Goal: Task Accomplishment & Management: Manage account settings

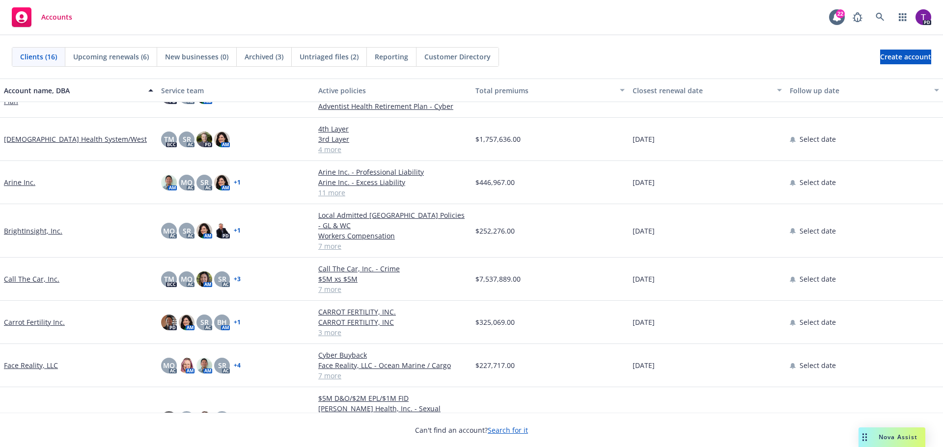
scroll to position [98, 0]
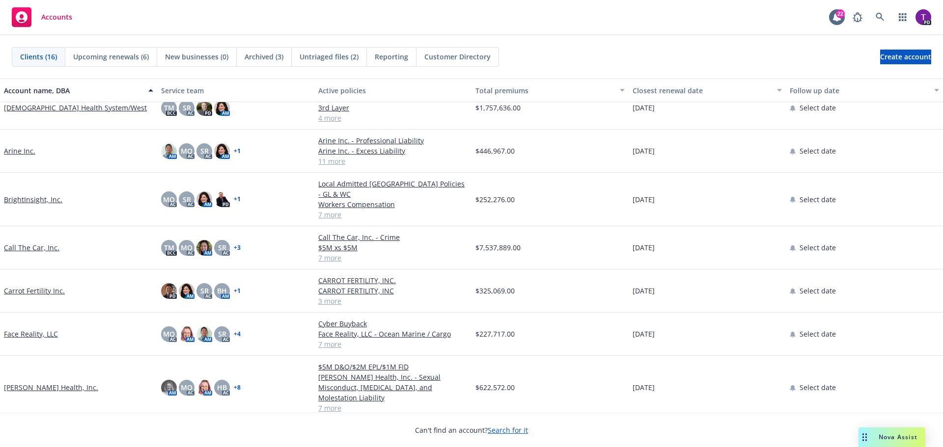
click at [43, 243] on link "Call The Car, Inc." at bounding box center [32, 248] width 56 height 10
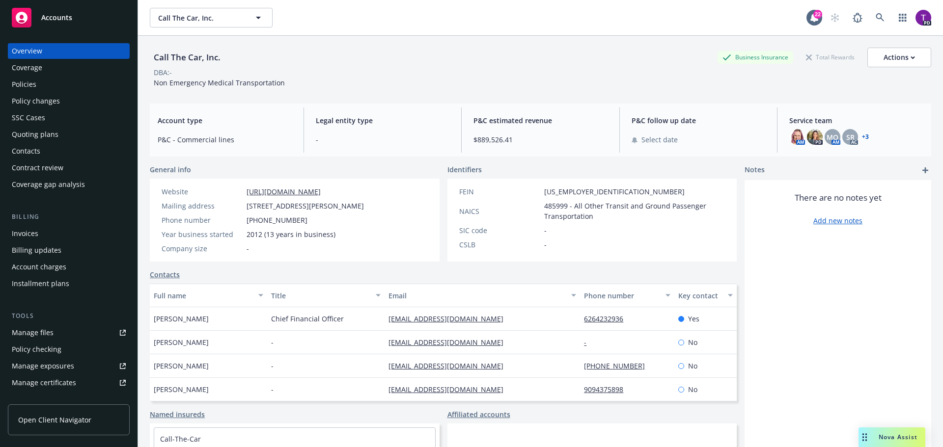
click at [41, 90] on div "Policies" at bounding box center [69, 85] width 114 height 16
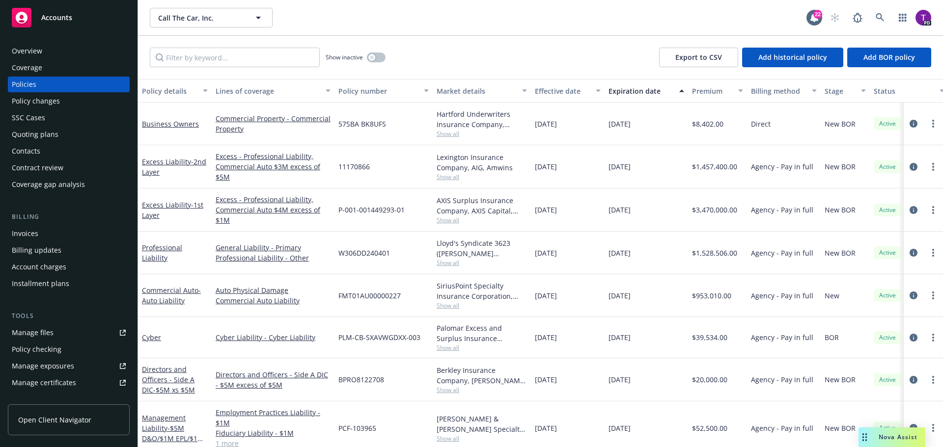
scroll to position [97, 0]
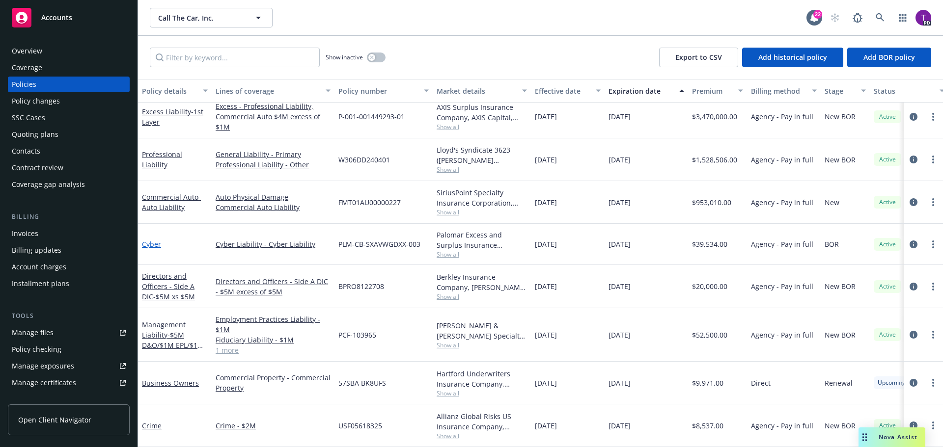
click at [149, 240] on link "Cyber" at bounding box center [151, 244] width 19 height 9
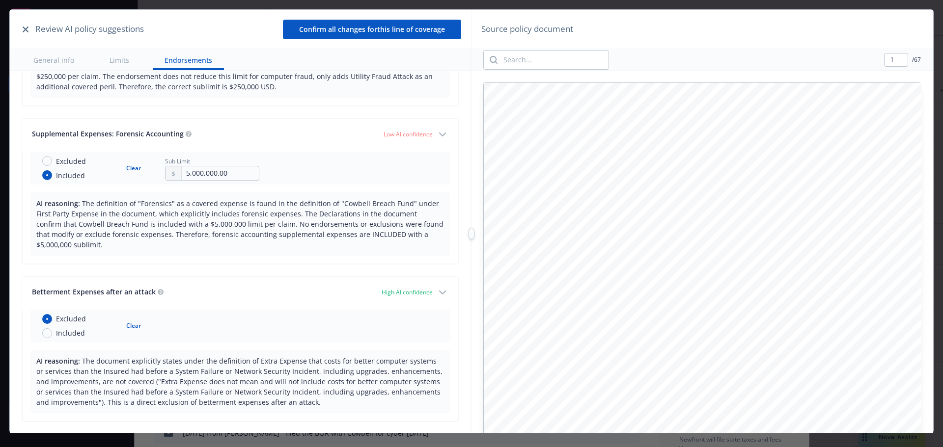
scroll to position [825, 0]
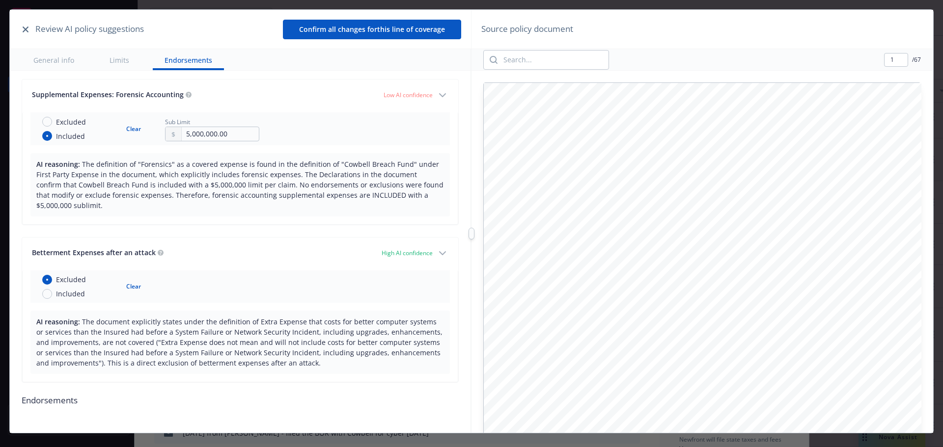
click at [382, 28] on button "Confirm all changes for this line of coverage" at bounding box center [372, 30] width 178 height 20
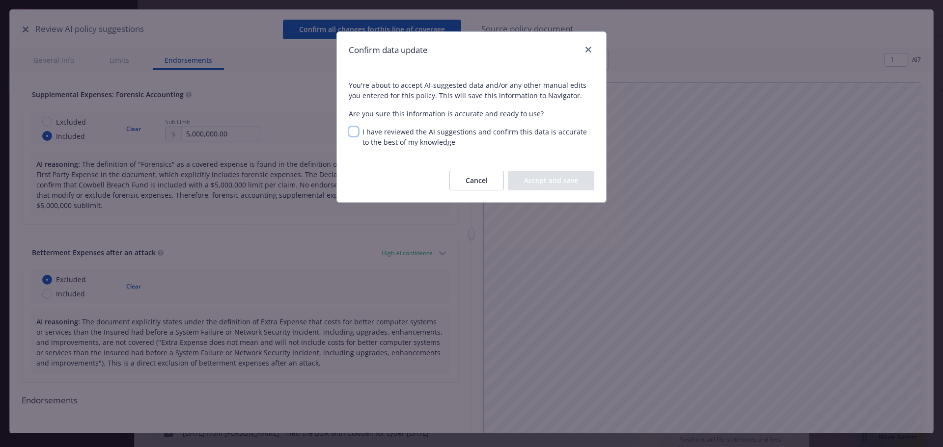
click at [358, 132] on input "I have reviewed the AI suggestions and confirm this data is accurate to the bes…" at bounding box center [354, 132] width 10 height 10
checkbox input "true"
click at [549, 172] on button "Accept and save" at bounding box center [551, 181] width 86 height 20
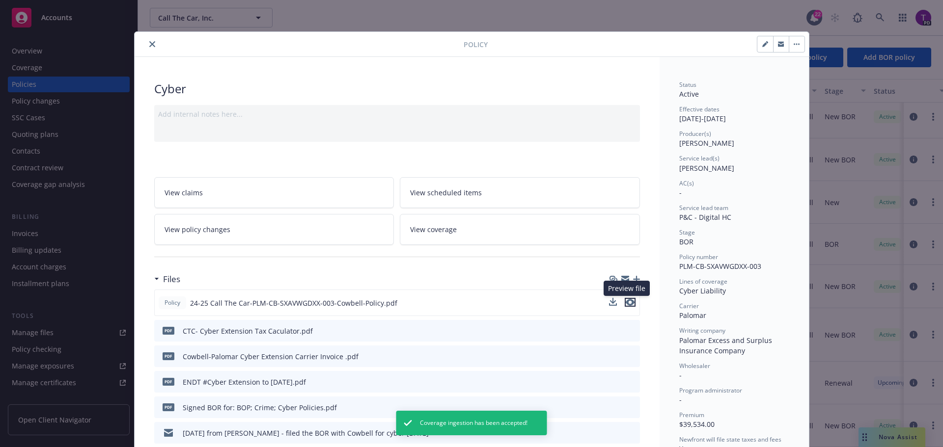
click at [626, 305] on icon "preview file" at bounding box center [630, 302] width 9 height 7
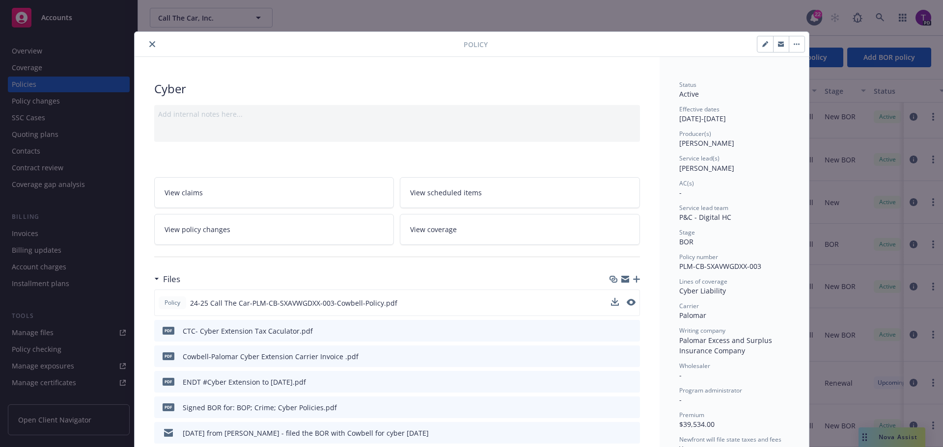
click at [274, 232] on link "View policy changes" at bounding box center [274, 229] width 240 height 31
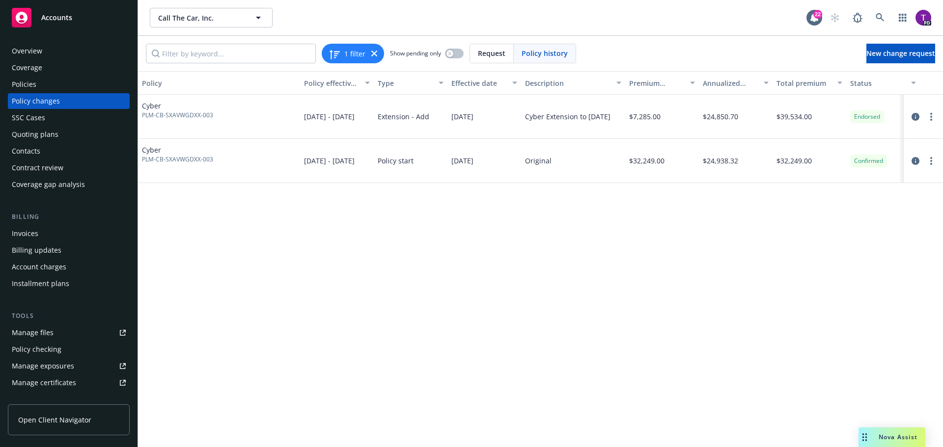
click at [48, 83] on div "Policies" at bounding box center [69, 85] width 114 height 16
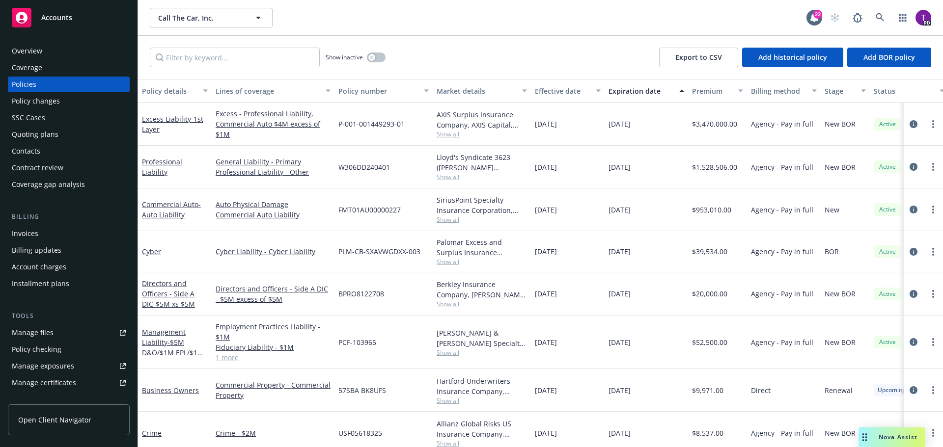
scroll to position [97, 0]
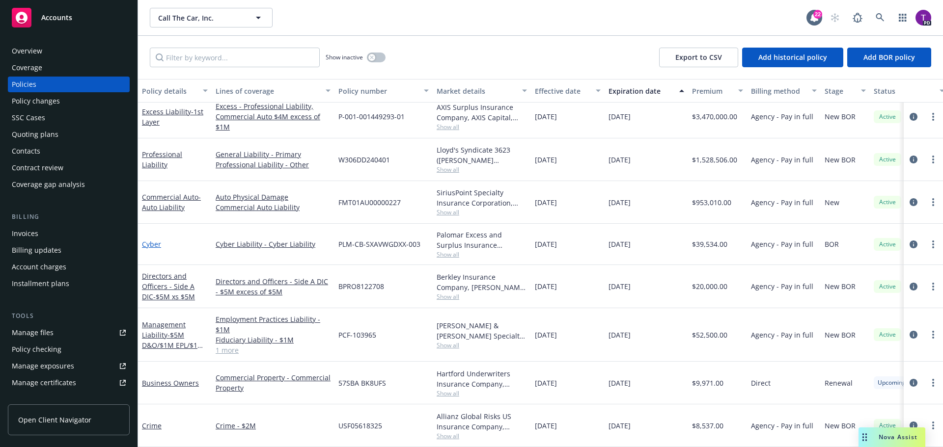
click at [156, 240] on link "Cyber" at bounding box center [151, 244] width 19 height 9
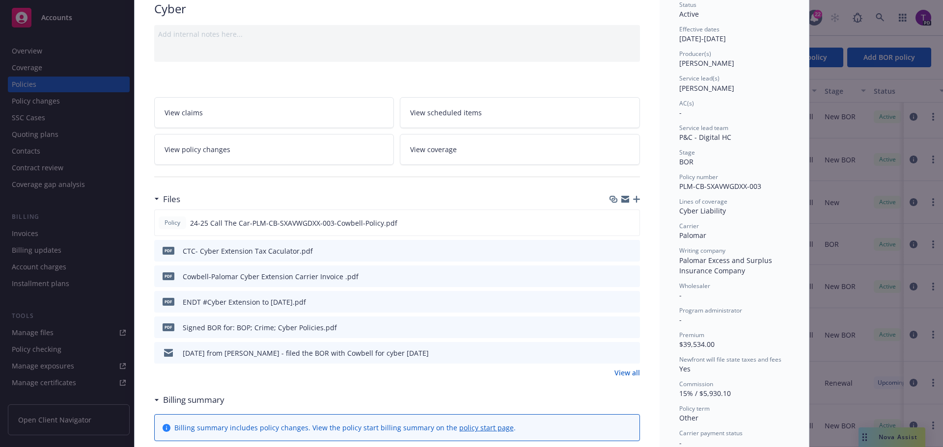
scroll to position [9, 0]
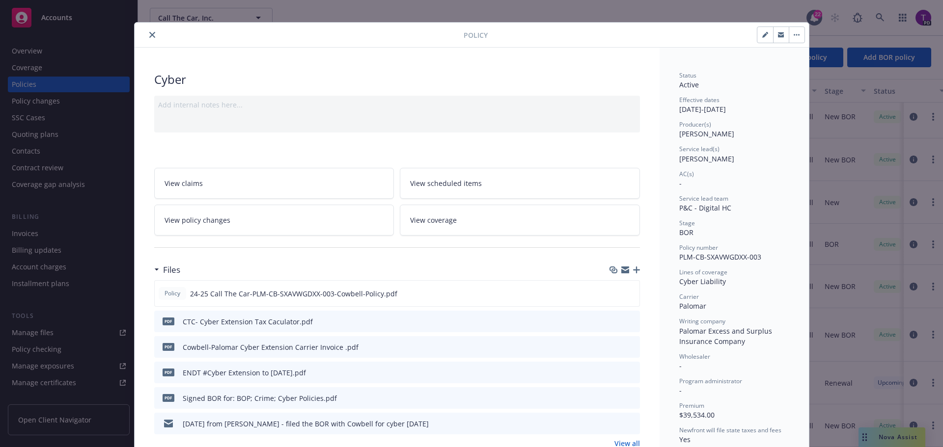
click at [152, 34] on button "close" at bounding box center [152, 35] width 12 height 12
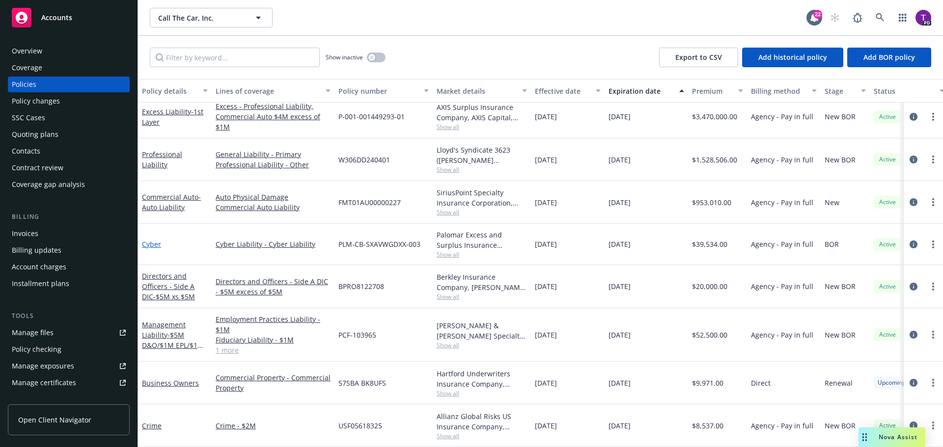
click at [151, 240] on link "Cyber" at bounding box center [151, 244] width 19 height 9
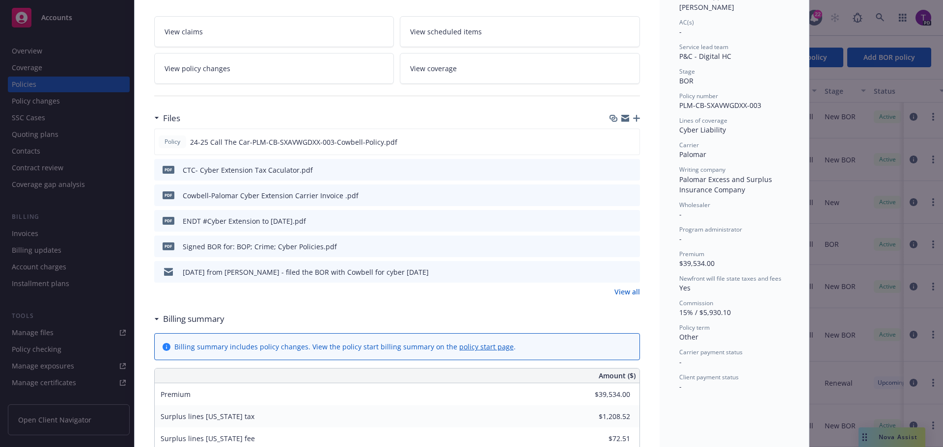
scroll to position [128, 0]
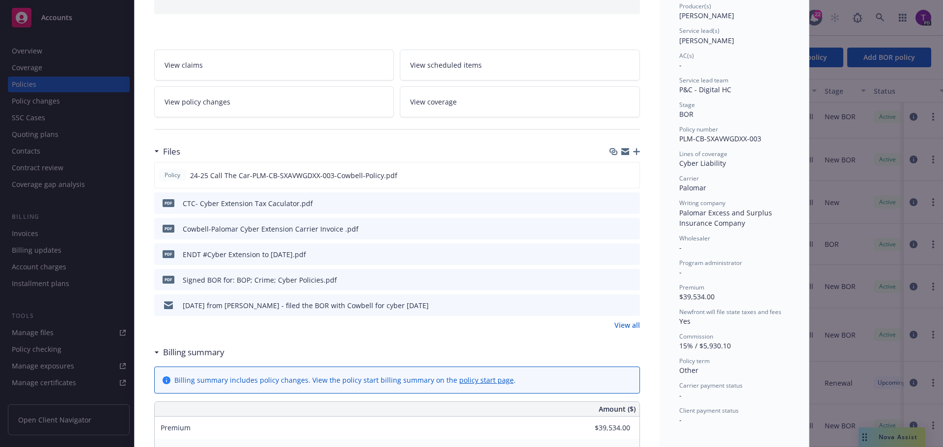
click at [241, 103] on link "View policy changes" at bounding box center [274, 101] width 240 height 31
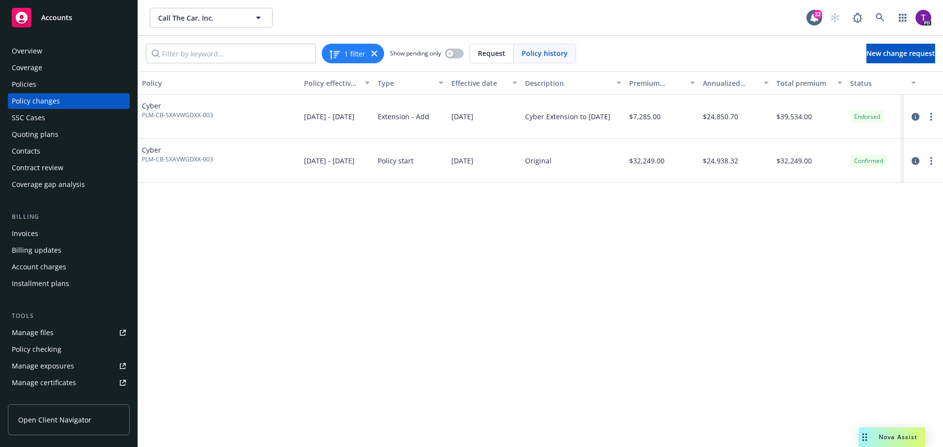
click at [57, 85] on div "Policies" at bounding box center [69, 85] width 114 height 16
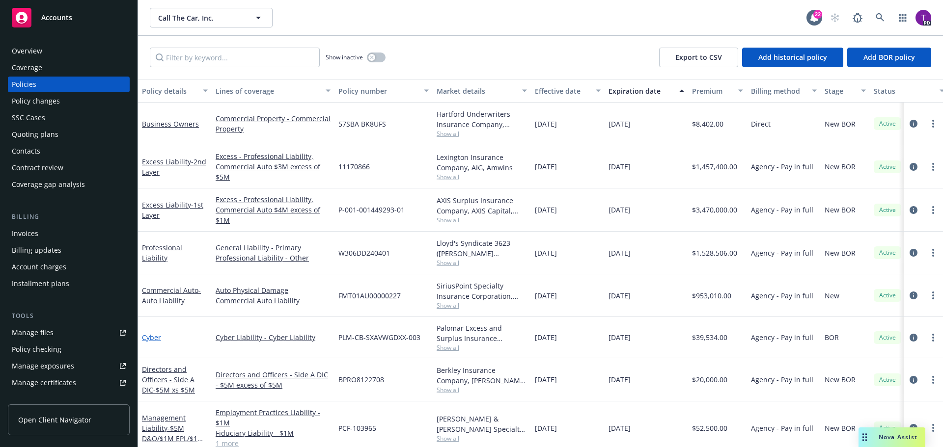
click at [155, 339] on link "Cyber" at bounding box center [151, 337] width 19 height 9
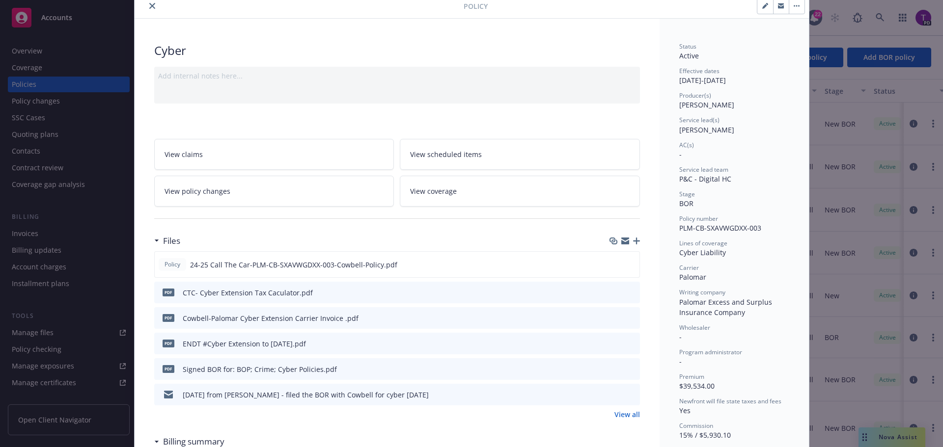
scroll to position [49, 0]
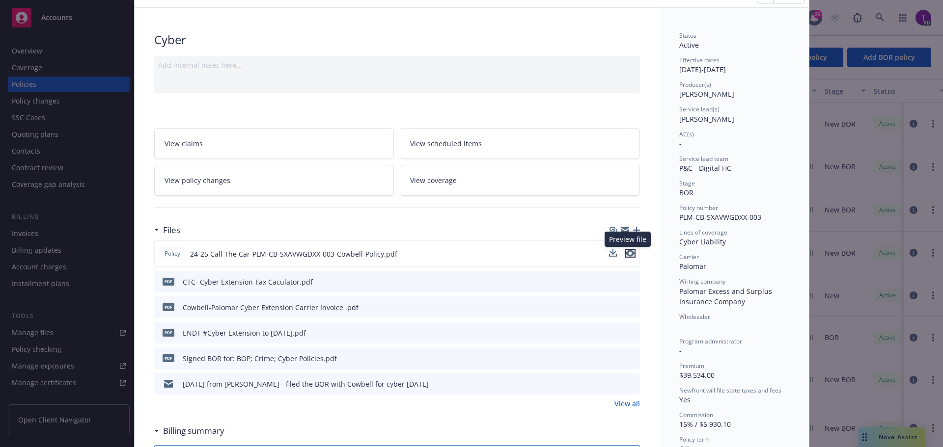
click at [626, 256] on icon "preview file" at bounding box center [630, 253] width 9 height 7
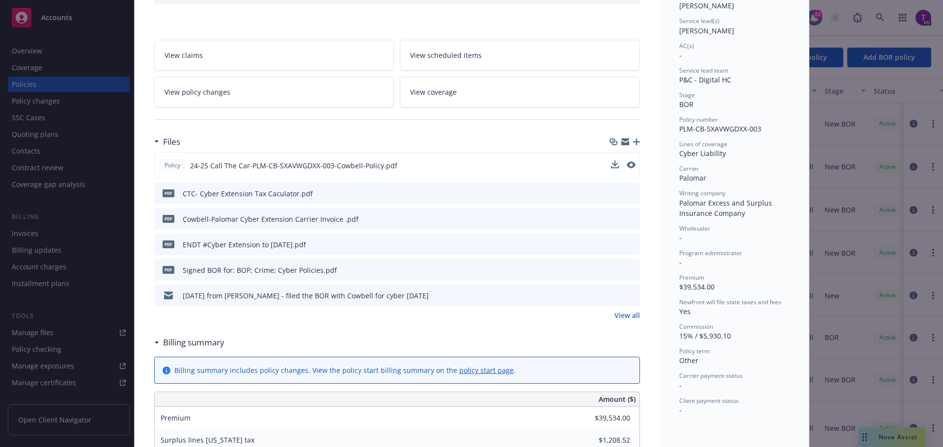
scroll to position [147, 0]
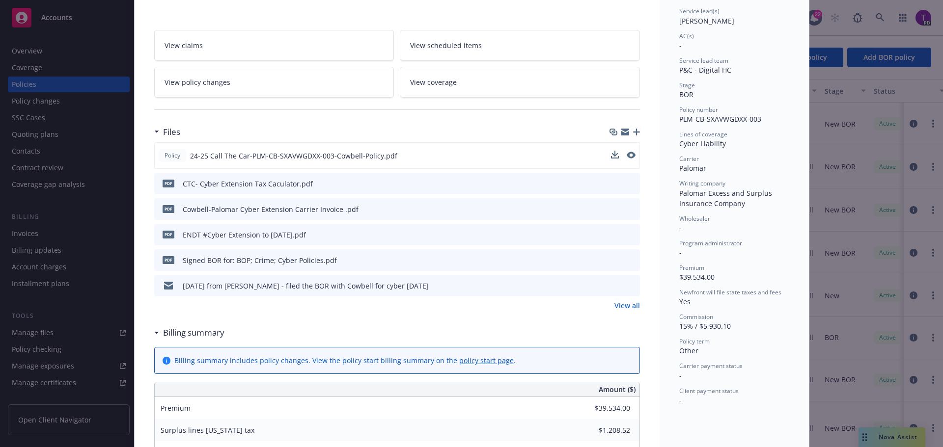
click at [274, 82] on link "View policy changes" at bounding box center [274, 82] width 240 height 31
